Goal: Information Seeking & Learning: Check status

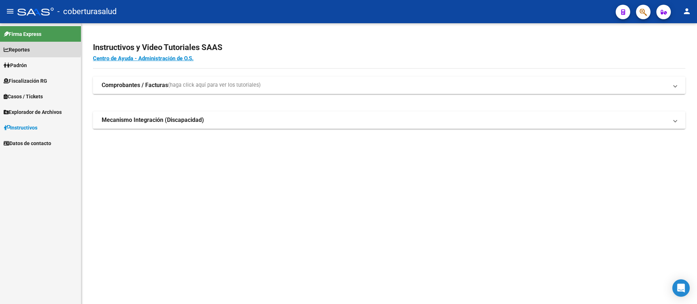
click at [20, 48] on span "Reportes" at bounding box center [17, 50] width 26 height 8
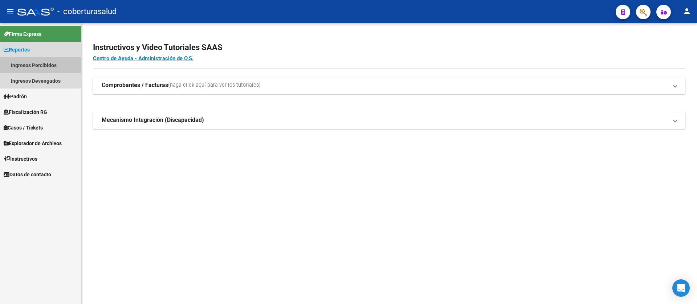
click at [24, 63] on link "Ingresos Percibidos" at bounding box center [40, 65] width 81 height 16
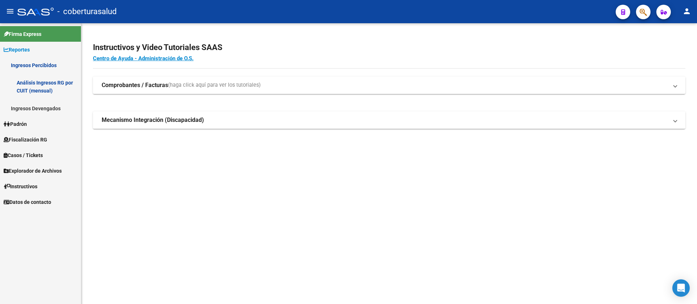
click at [28, 107] on link "Ingresos Devengados" at bounding box center [40, 109] width 81 height 16
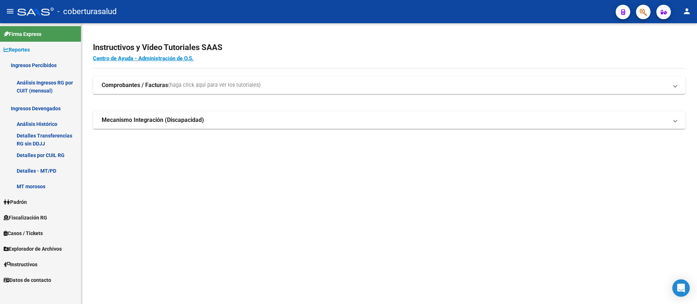
click at [26, 212] on link "Fiscalización RG" at bounding box center [40, 218] width 81 height 16
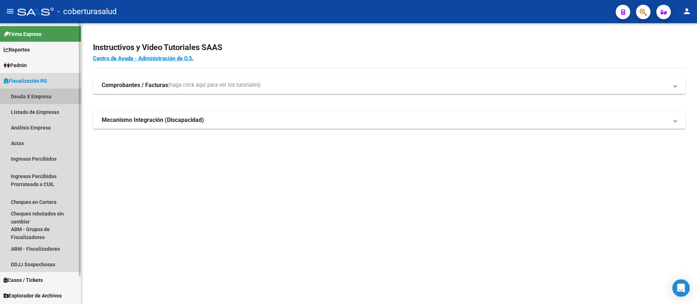
click at [32, 95] on link "Deuda X Empresa" at bounding box center [40, 97] width 81 height 16
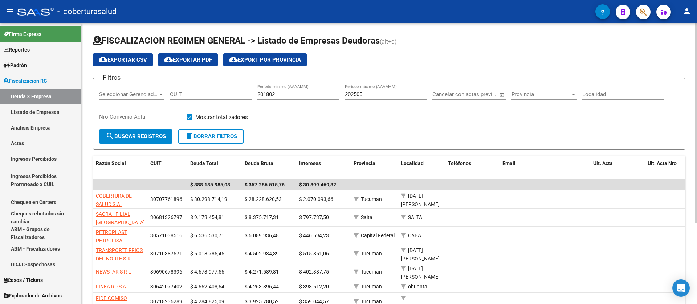
click at [136, 93] on span "Seleccionar Gerenciador" at bounding box center [128, 94] width 59 height 7
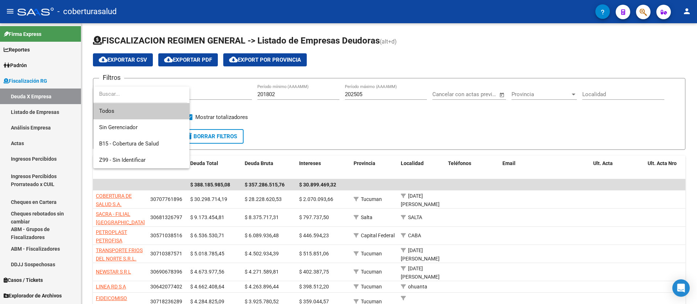
click at [189, 95] on div at bounding box center [348, 152] width 697 height 304
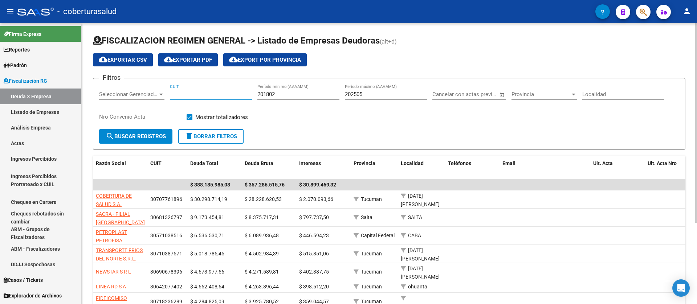
click at [200, 95] on input "CUIT" at bounding box center [211, 94] width 82 height 7
paste input "20-28733755-9"
type input "20-28733755-9"
drag, startPoint x: 142, startPoint y: 89, endPoint x: 131, endPoint y: 88, distance: 10.9
click at [131, 88] on div "Filtros Seleccionar Gerenciador Seleccionar Gerenciador 20-28733755-9 CUIT 2018…" at bounding box center [389, 106] width 580 height 45
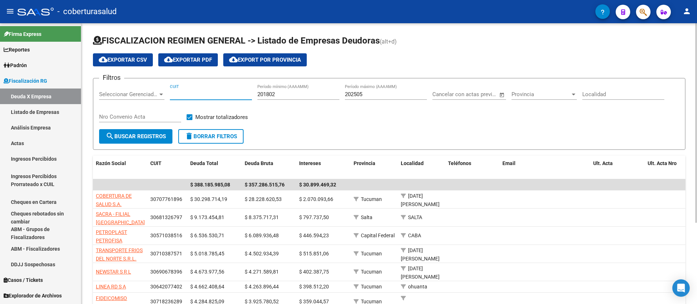
paste input "30-50541137-0"
type input "30-50541137-0"
click at [147, 133] on span "search Buscar Registros" at bounding box center [136, 136] width 60 height 7
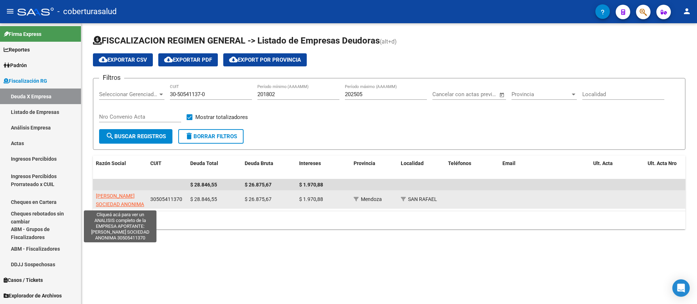
click at [116, 204] on span "[PERSON_NAME] SOCIEDAD ANONIMA" at bounding box center [120, 200] width 48 height 14
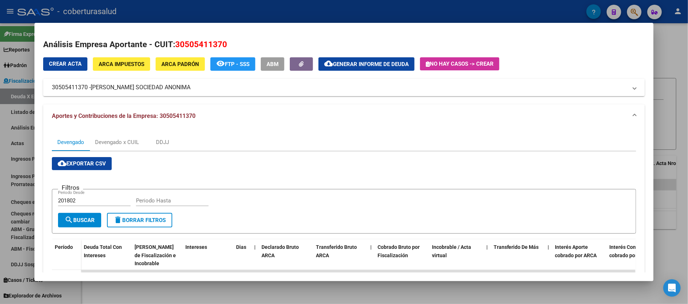
scroll to position [93, 0]
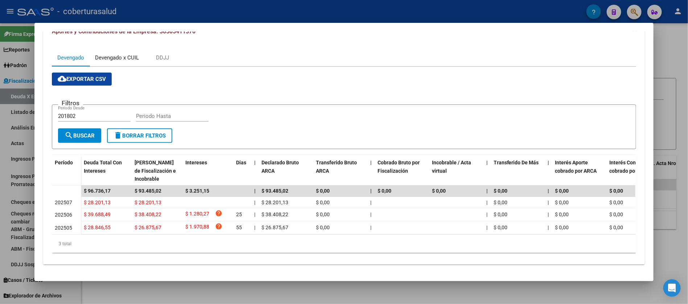
click at [122, 54] on div "Devengado x CUIL" at bounding box center [117, 58] width 44 height 8
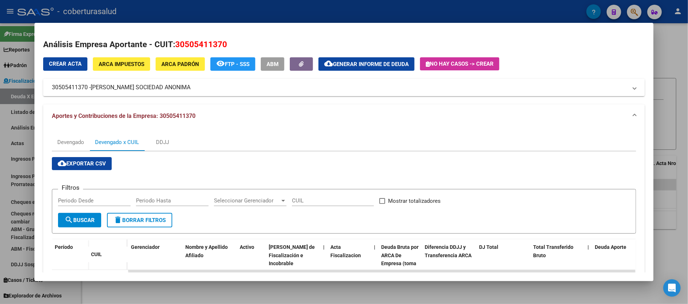
scroll to position [110, 0]
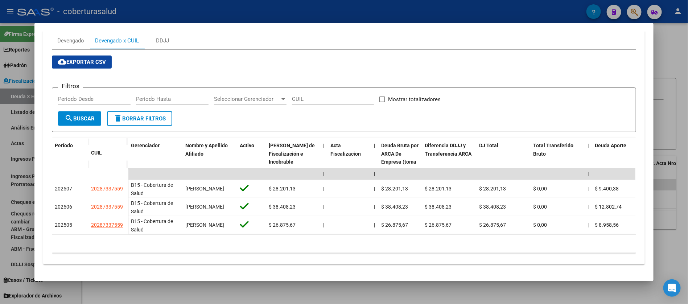
click at [93, 59] on span "cloud_download Exportar CSV" at bounding box center [82, 62] width 48 height 7
click at [668, 59] on div at bounding box center [344, 152] width 688 height 304
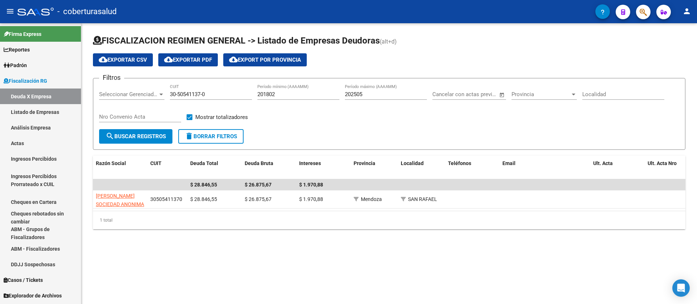
drag, startPoint x: 150, startPoint y: 252, endPoint x: 171, endPoint y: 247, distance: 21.1
click at [151, 252] on div "FISCALIZACION REGIMEN GENERAL -> Listado de Empresas Deudoras (alt+d) cloud_dow…" at bounding box center [388, 137] width 615 height 229
